Goal: Task Accomplishment & Management: Complete application form

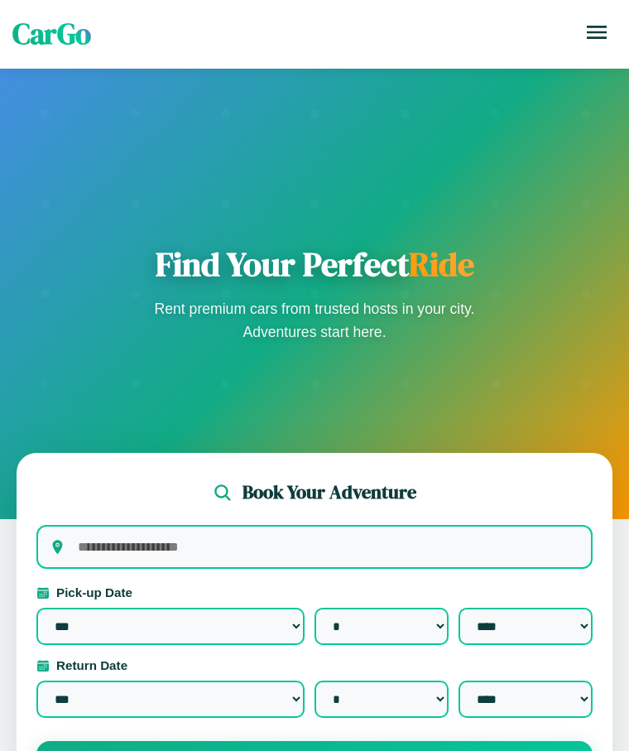
select select "*"
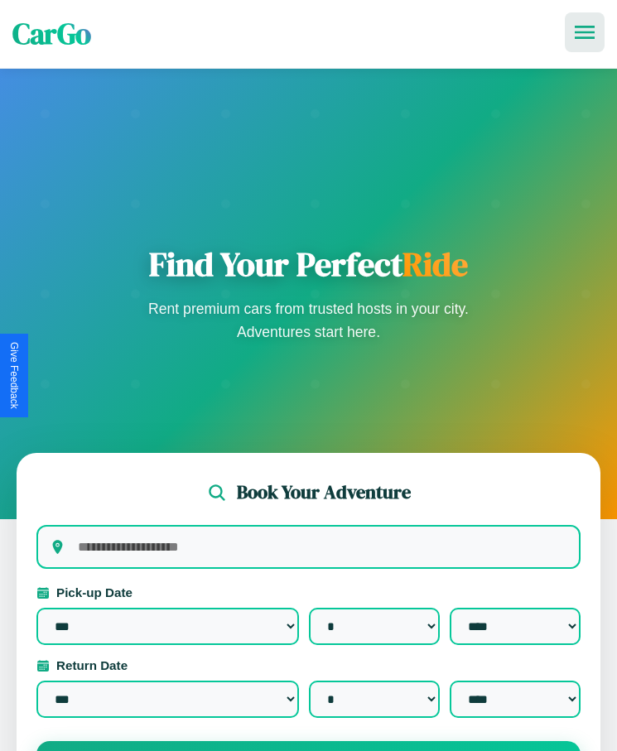
click at [585, 32] on icon at bounding box center [585, 32] width 20 height 13
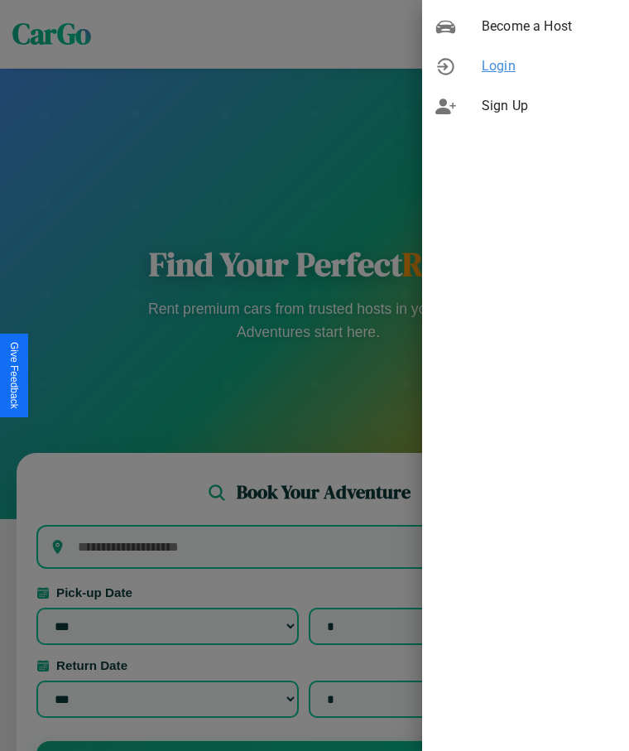
click at [526, 66] on span "Login" at bounding box center [549, 66] width 134 height 20
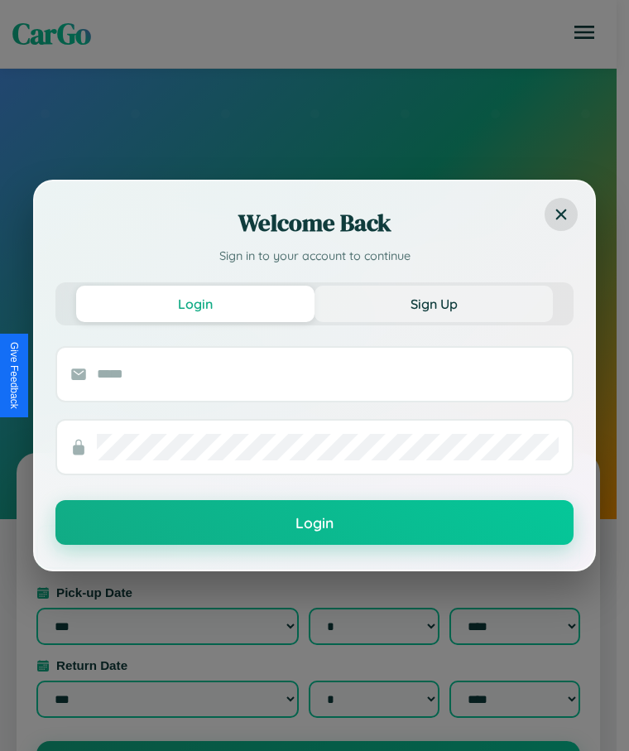
click at [434, 303] on button "Sign Up" at bounding box center [434, 304] width 238 height 36
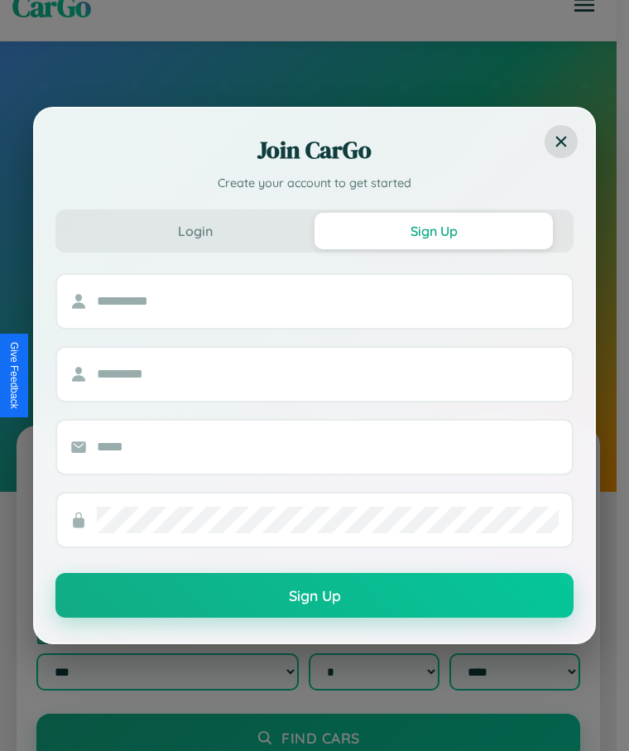
scroll to position [263, 0]
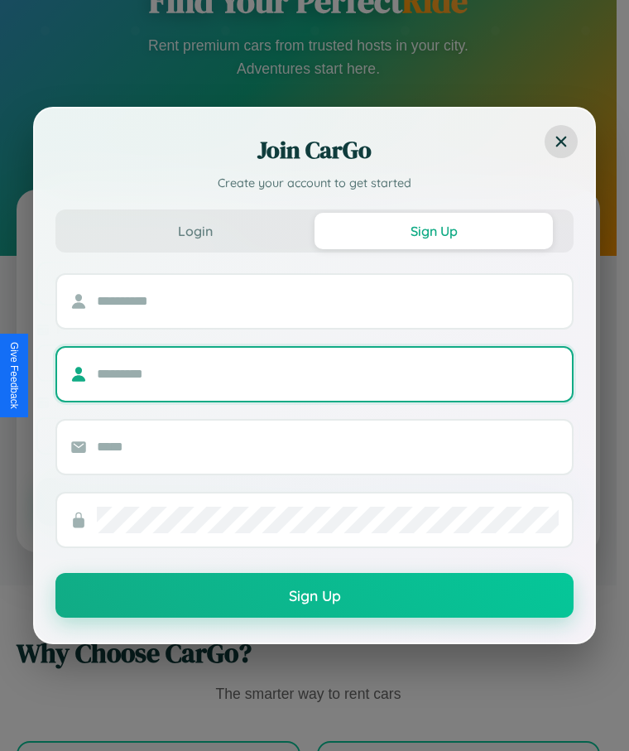
click at [308, 375] on input "text" at bounding box center [328, 374] width 462 height 26
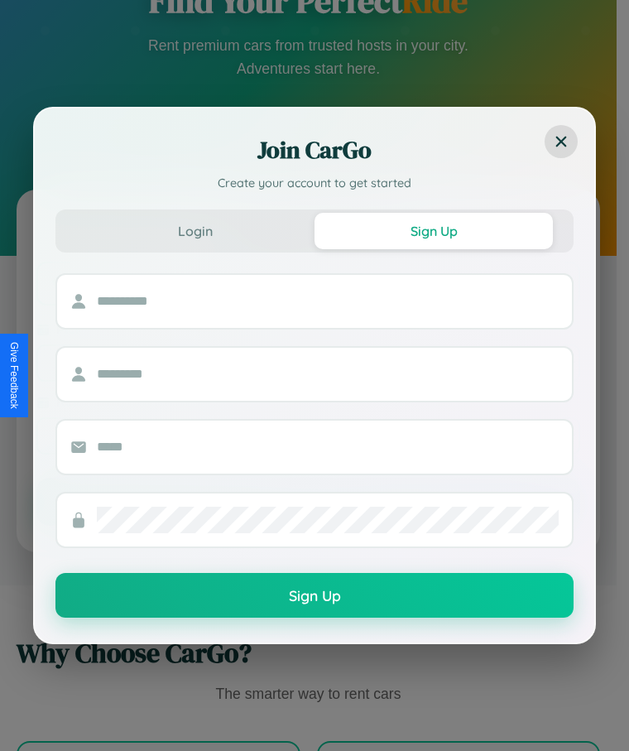
click at [308, 285] on div at bounding box center [328, 301] width 462 height 53
